Goal: Information Seeking & Learning: Understand process/instructions

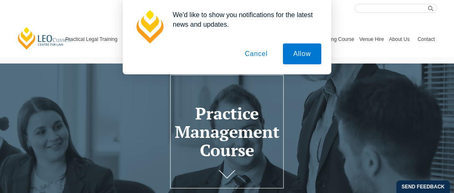
click at [252, 52] on button "Cancel" at bounding box center [257, 53] width 44 height 21
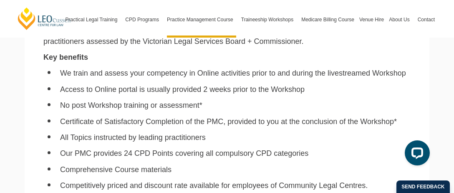
scroll to position [557, 0]
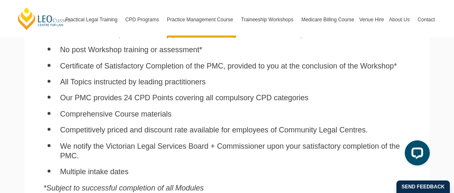
click at [183, 87] on li "All Topics instructed by leading practitioners" at bounding box center [235, 82] width 351 height 10
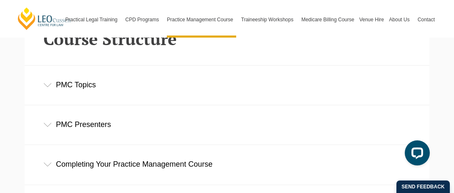
scroll to position [1225, 0]
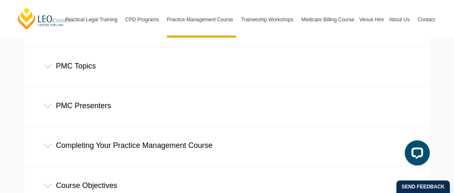
click at [183, 86] on div "Module 1 – It starts with you Module 2 – Who will you serve? Your clients your …" at bounding box center [227, 86] width 405 height 0
click at [185, 80] on div "PMC Topics" at bounding box center [227, 66] width 405 height 39
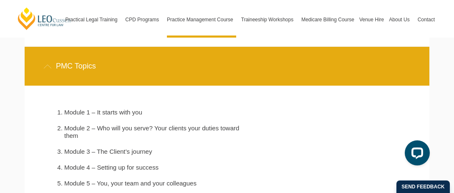
click at [194, 78] on div "PMC Topics" at bounding box center [227, 66] width 405 height 39
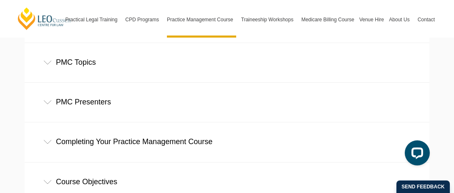
scroll to position [1280, 0]
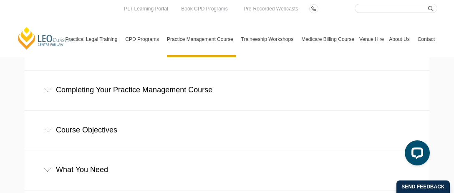
click at [200, 87] on div "Completing Your Practice Management Course" at bounding box center [227, 90] width 405 height 39
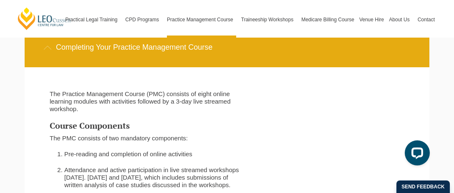
scroll to position [1336, 0]
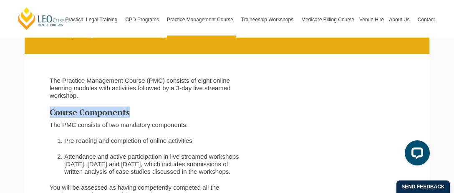
click at [226, 99] on p "The Practice Management Course (PMC) consists of eight online learning modules …" at bounding box center [147, 88] width 195 height 23
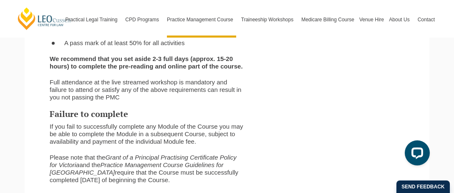
scroll to position [1559, 0]
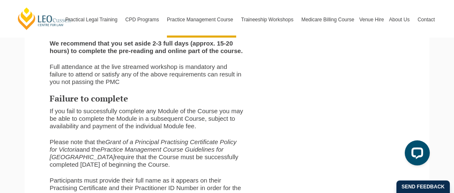
click at [226, 86] on p "Full attendance at the live streamed workshop is mandatory and failure to atten…" at bounding box center [147, 74] width 195 height 23
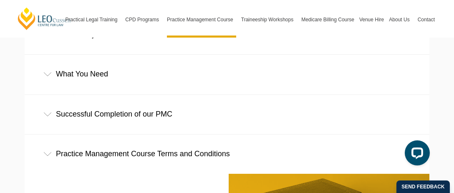
scroll to position [1781, 0]
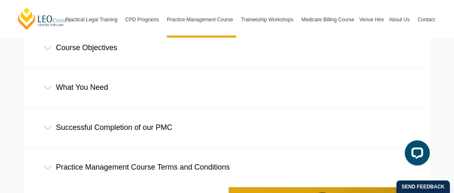
click at [166, 105] on div "What You Need" at bounding box center [227, 87] width 405 height 39
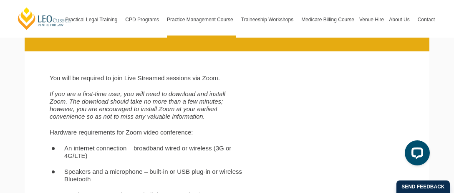
scroll to position [1893, 0]
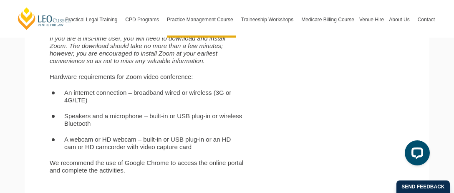
click at [166, 104] on li "An internet connection – broadband wired or wireless (3G or 4G/LTE)" at bounding box center [154, 96] width 180 height 15
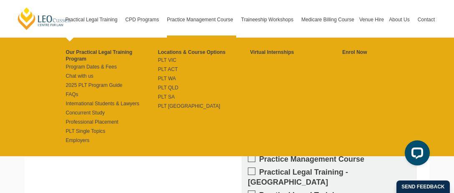
scroll to position [2505, 0]
